Goal: Task Accomplishment & Management: Manage account settings

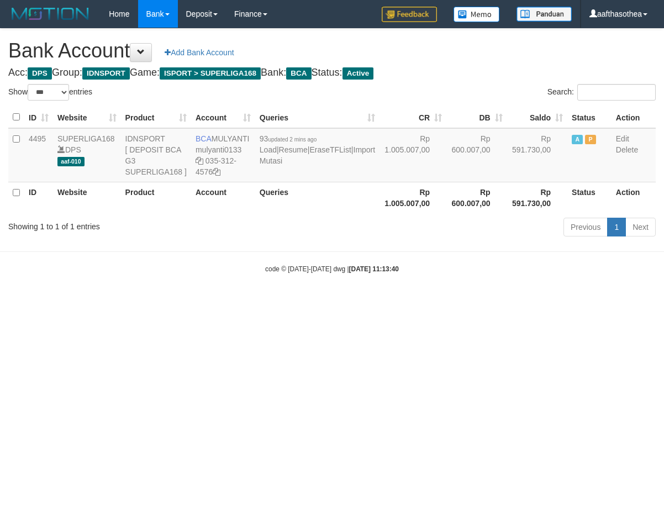
select select "***"
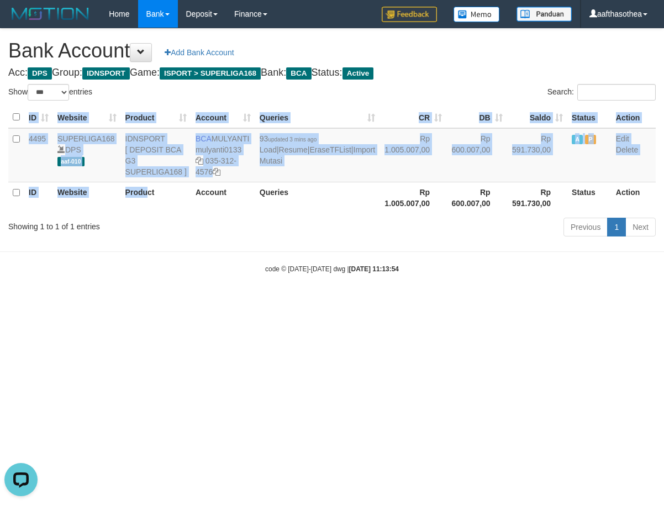
drag, startPoint x: 149, startPoint y: 206, endPoint x: 175, endPoint y: 214, distance: 26.6
click at [171, 214] on div "ID Website Product Account Queries CR DB Saldo Status Action 4495 SUPERLIGA168 …" at bounding box center [332, 159] width 664 height 113
